Goal: Check status: Check status

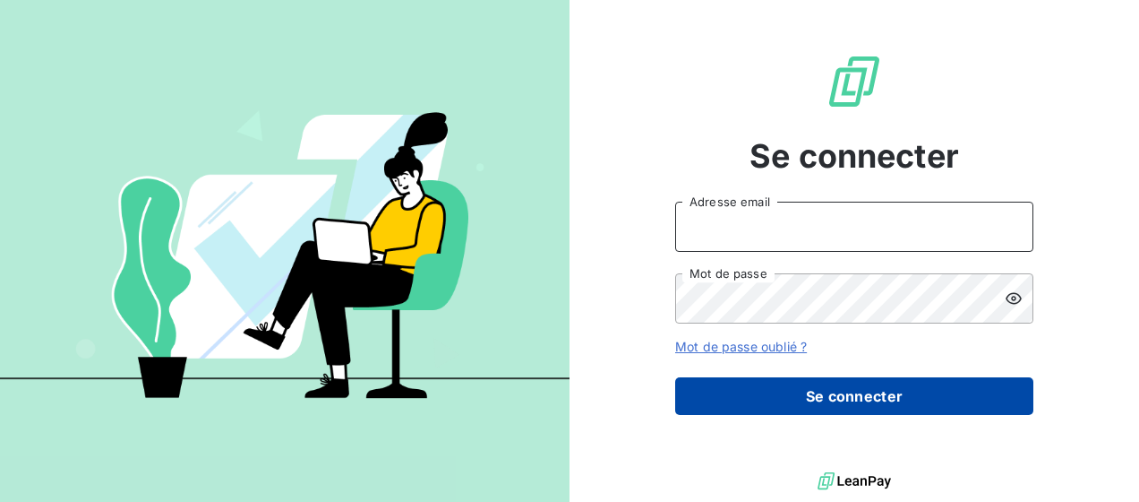
type input "commandes@matexlab.com"
click at [860, 383] on button "Se connecter" at bounding box center [854, 396] width 358 height 38
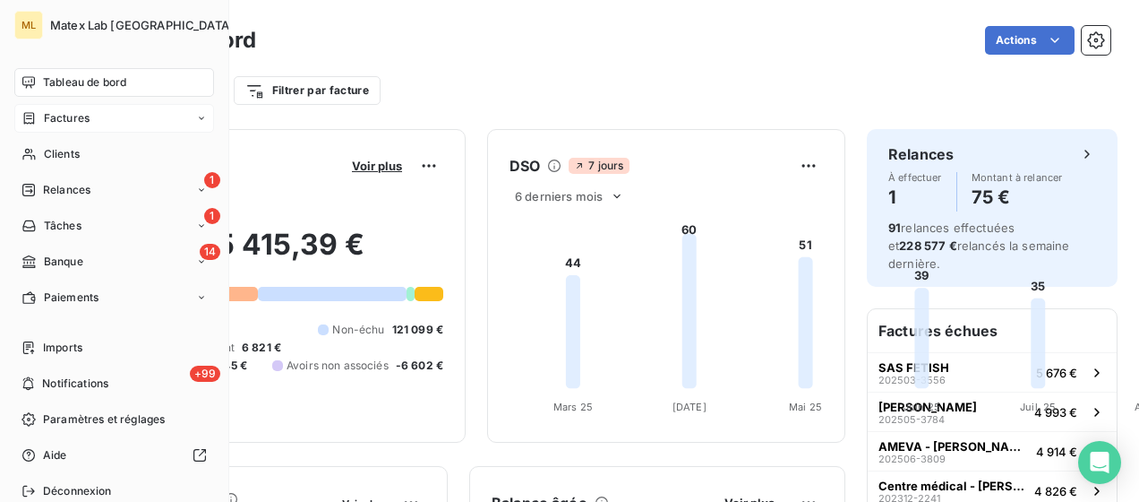
click at [96, 123] on div "Factures" at bounding box center [114, 118] width 200 height 29
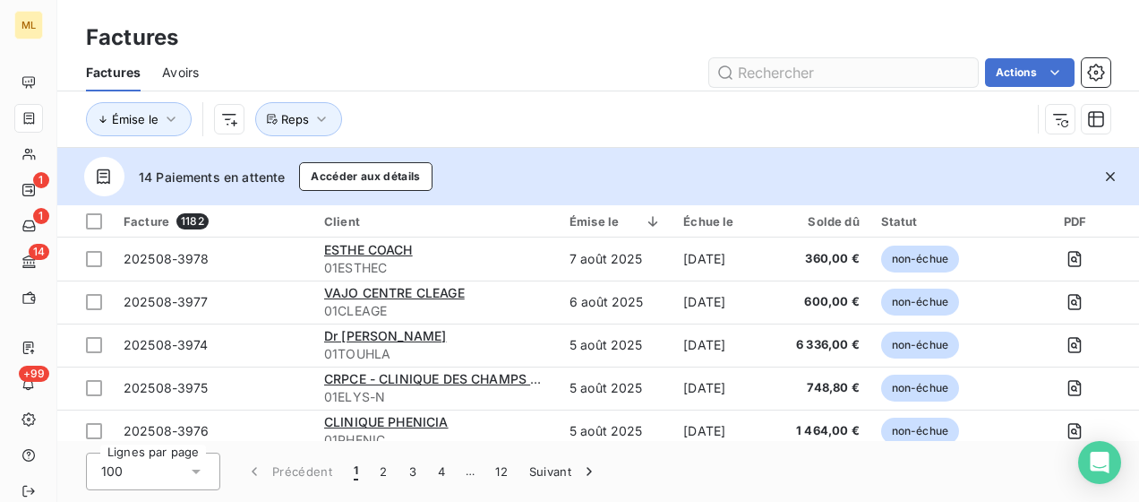
click at [809, 70] on input "text" at bounding box center [843, 72] width 269 height 29
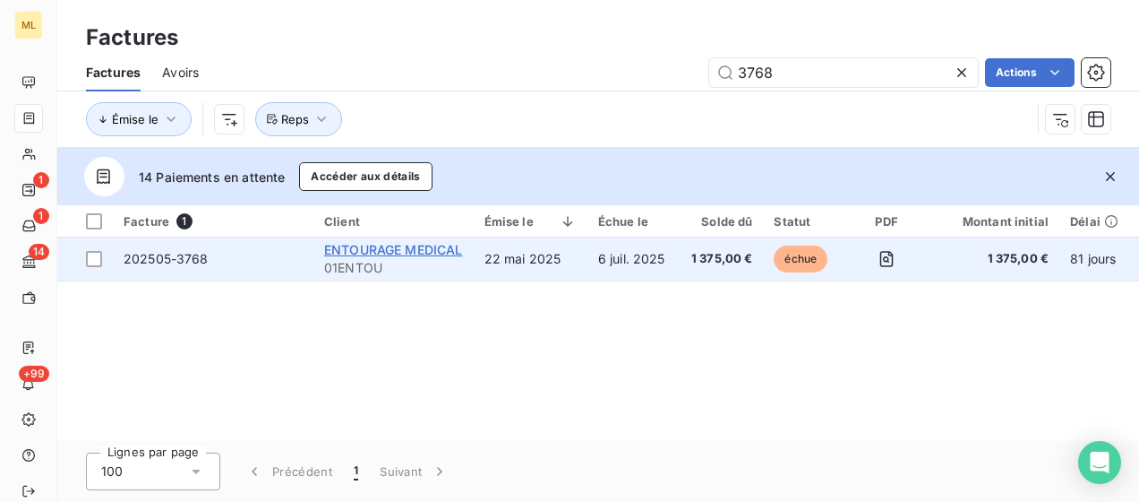
type input "3768"
click at [385, 254] on span "ENTOURAGE MEDICAL" at bounding box center [393, 249] width 139 height 15
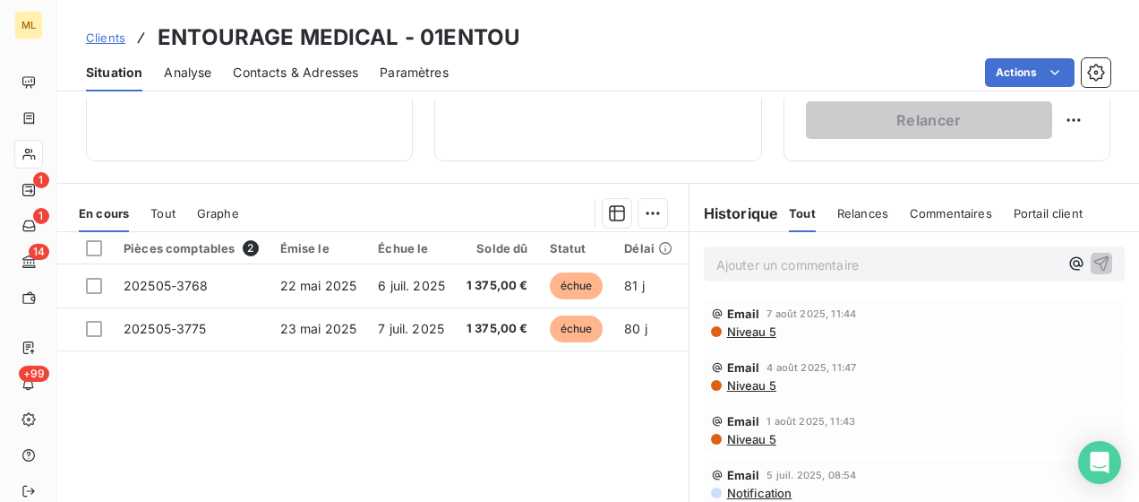
scroll to position [358, 0]
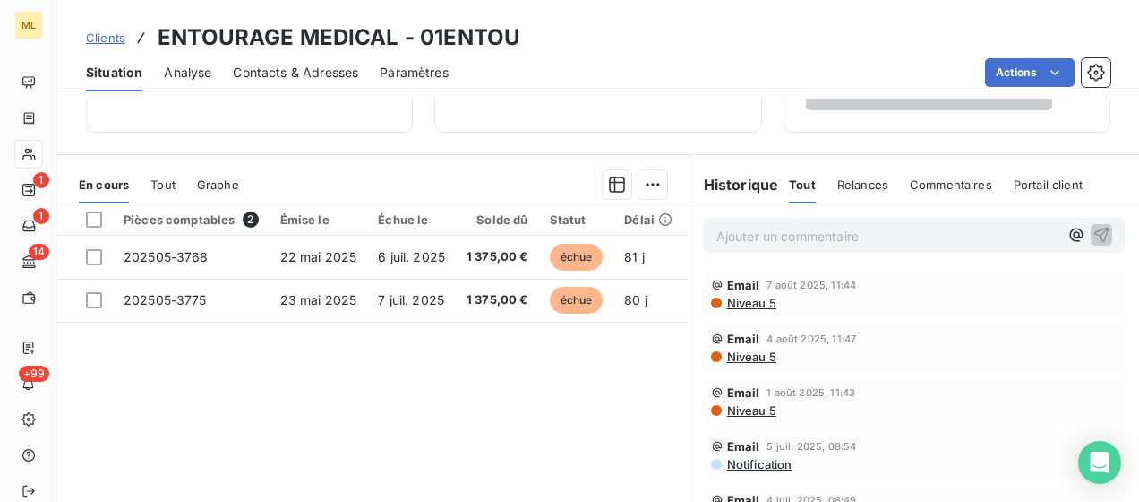
click at [438, 425] on div "Pièces comptables 2 Émise le Échue le Solde dû Statut Délai Retard 202505-3768 …" at bounding box center [372, 375] width 631 height 345
click at [485, 408] on div "Pièces comptables 2 Émise le Échue le Solde dû Statut Délai Retard 202505-3768 …" at bounding box center [372, 375] width 631 height 345
click at [528, 442] on div "Pièces comptables 2 Émise le Échue le Solde dû Statut Délai Retard 202505-3768 …" at bounding box center [372, 375] width 631 height 345
click at [636, 52] on div "Clients ENTOURAGE MEDICAL - 01ENTOU" at bounding box center [598, 37] width 1082 height 32
click at [639, 52] on div "Clients ENTOURAGE MEDICAL - 01ENTOU" at bounding box center [598, 37] width 1082 height 32
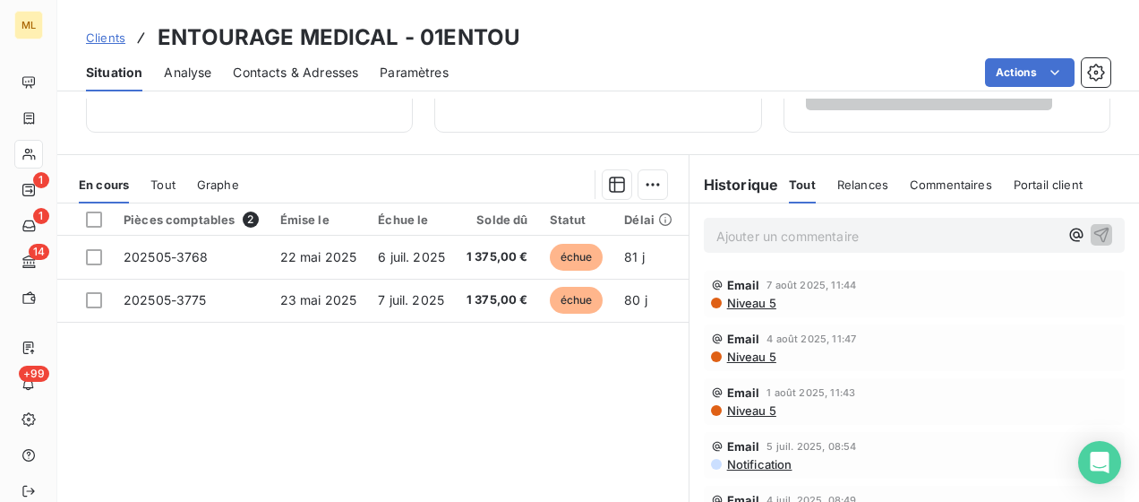
click at [542, 425] on div "Pièces comptables 2 Émise le Échue le Solde dû Statut Délai Retard 202505-3768 …" at bounding box center [372, 375] width 631 height 345
click at [741, 39] on div "Clients ENTOURAGE MEDICAL - 01ENTOU" at bounding box center [598, 37] width 1082 height 32
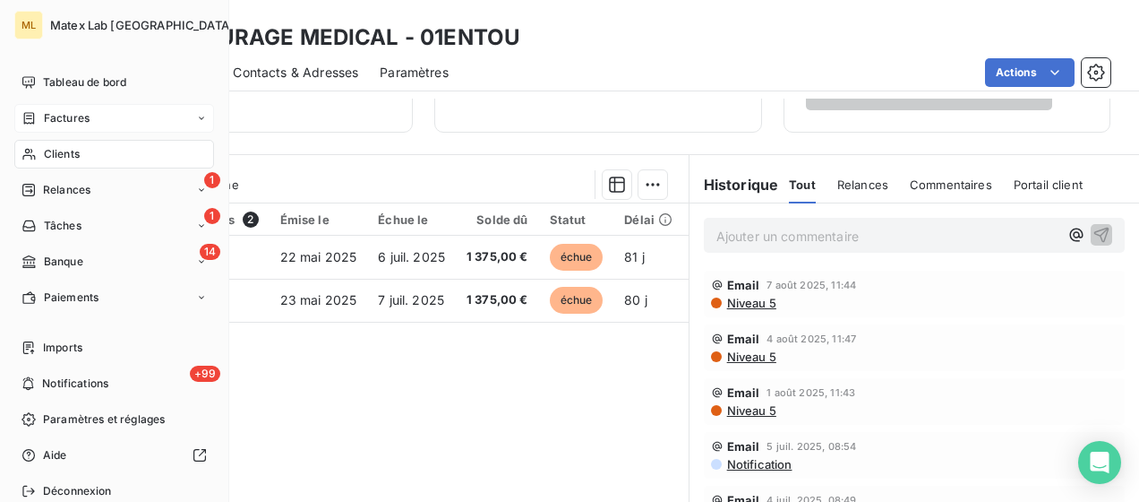
click at [32, 114] on icon at bounding box center [29, 118] width 11 height 12
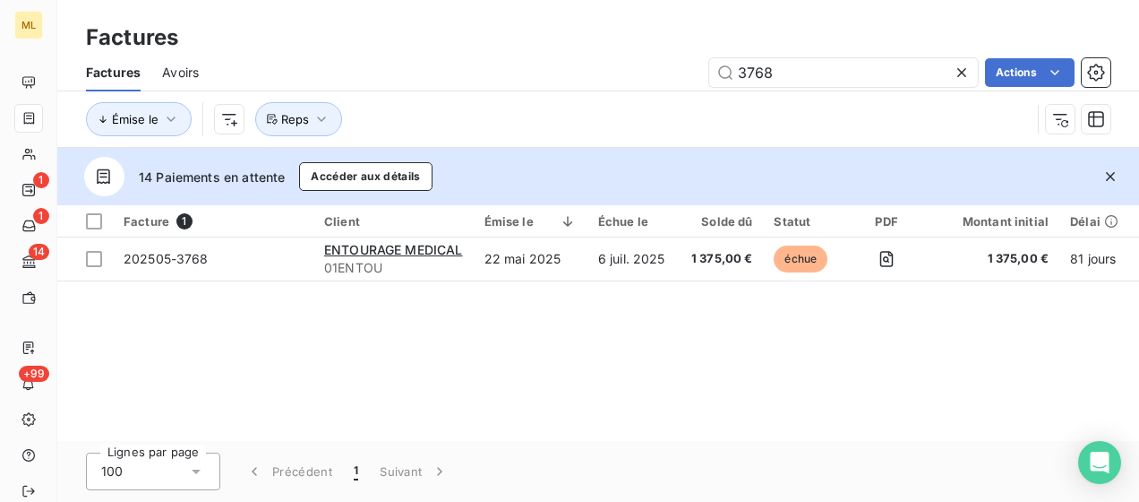
drag, startPoint x: 804, startPoint y: 73, endPoint x: 702, endPoint y: 73, distance: 102.1
click at [702, 73] on div "3768 Actions" at bounding box center [665, 72] width 890 height 29
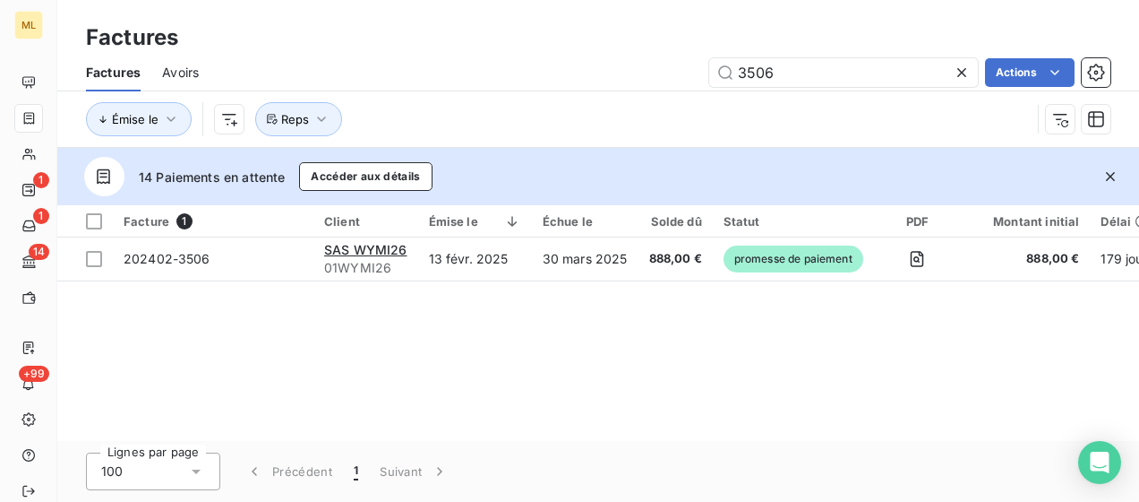
type input "3506"
drag, startPoint x: 772, startPoint y: 72, endPoint x: 706, endPoint y: 72, distance: 66.3
click at [706, 72] on div "3506 Actions" at bounding box center [665, 72] width 890 height 29
click at [682, 42] on div "Factures" at bounding box center [598, 37] width 1082 height 32
